Goal: Information Seeking & Learning: Learn about a topic

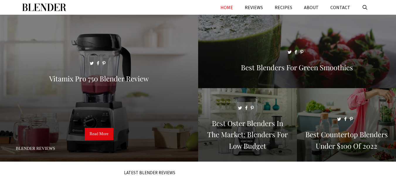
click at [329, 44] on span at bounding box center [297, 54] width 198 height 79
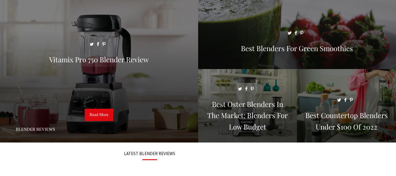
scroll to position [29, 0]
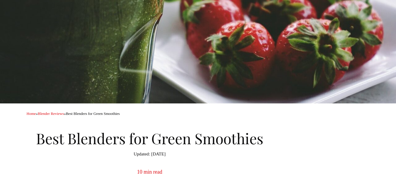
scroll to position [59, 0]
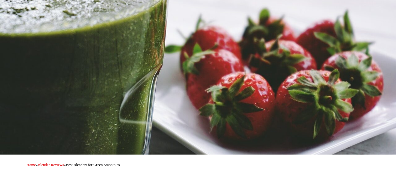
click at [320, 14] on div at bounding box center [198, 55] width 396 height 198
